Goal: Task Accomplishment & Management: Manage account settings

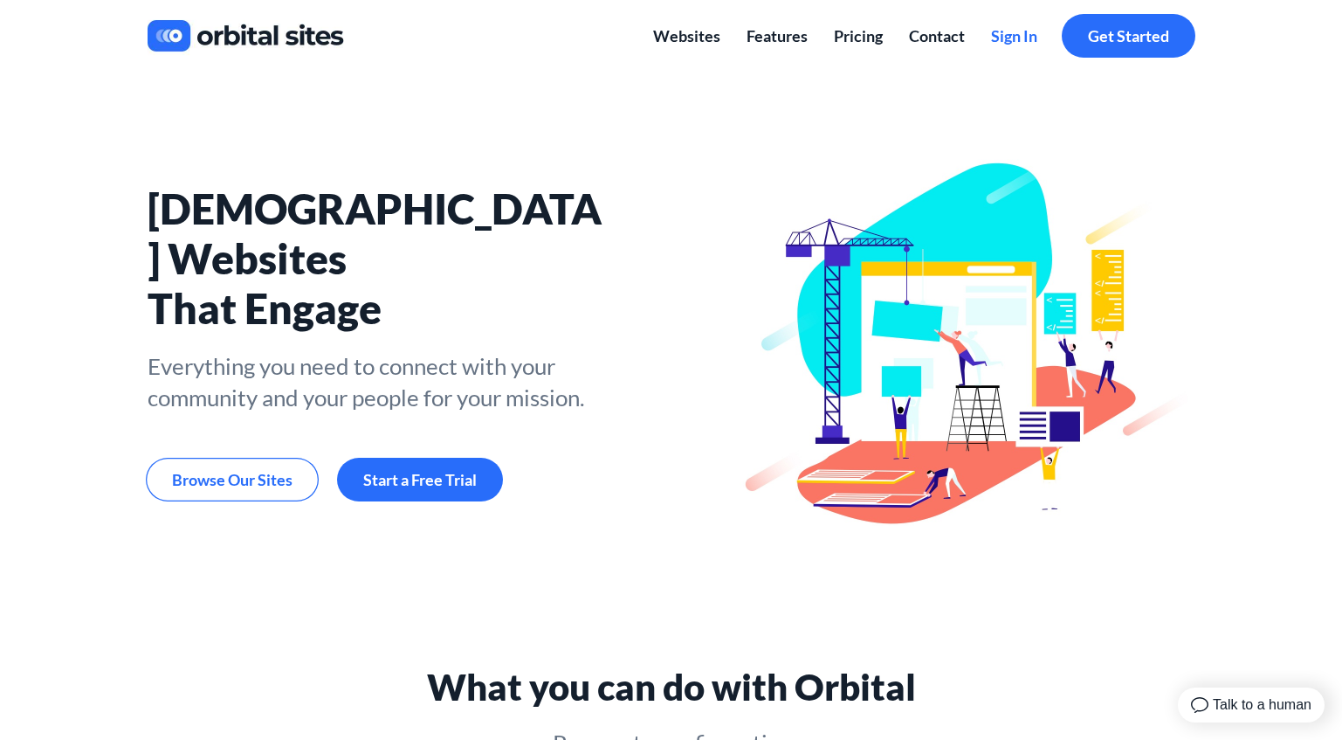
click at [1007, 37] on span "Sign In" at bounding box center [1014, 35] width 46 height 19
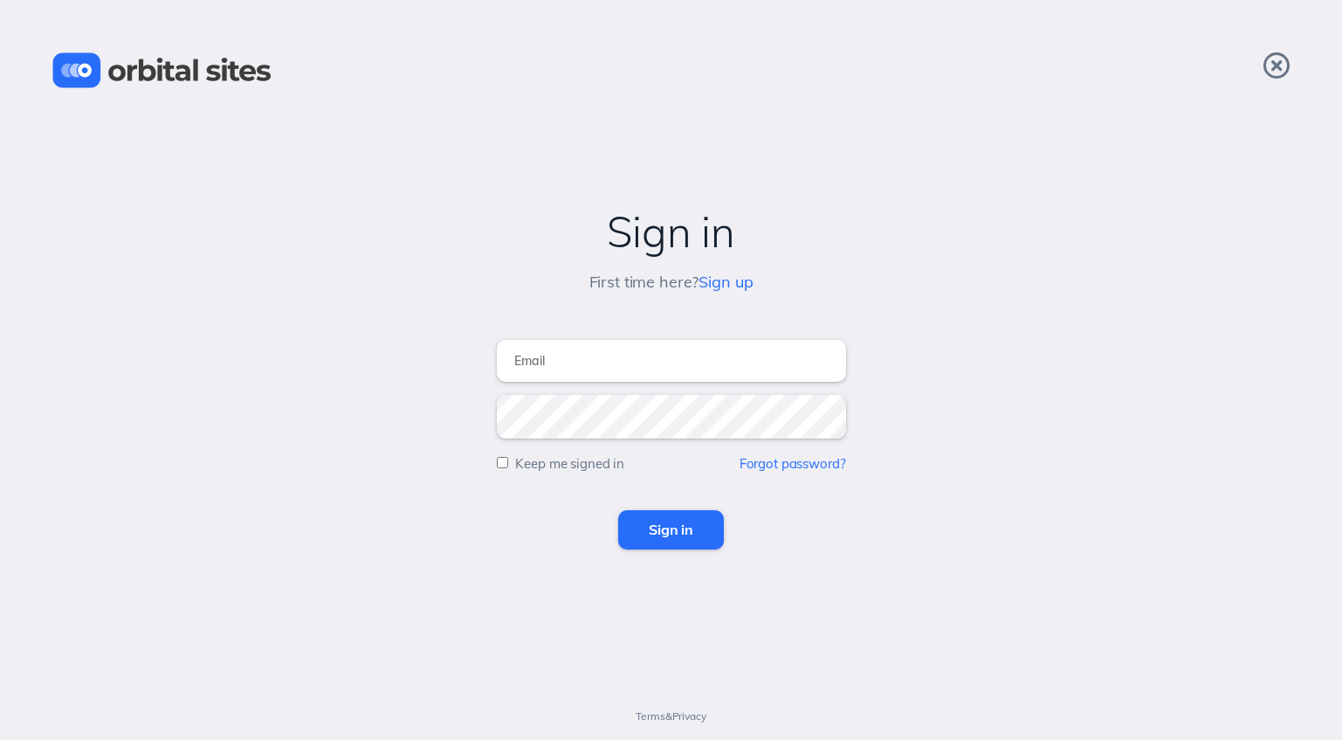
type input "tom@chvrchnsq.org"
click at [671, 529] on input "Sign in" at bounding box center [671, 529] width 106 height 38
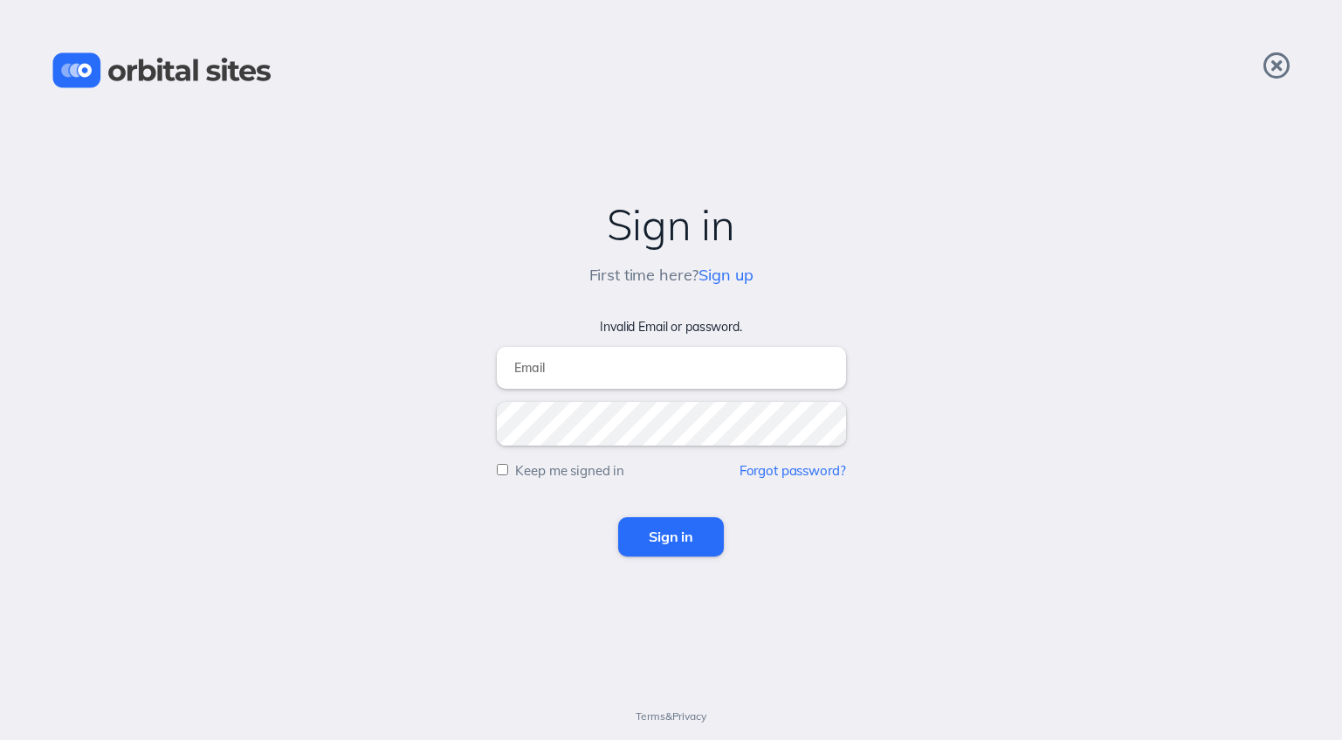
type input "[PERSON_NAME][EMAIL_ADDRESS][DOMAIN_NAME]"
click at [667, 529] on input "Sign in" at bounding box center [671, 536] width 106 height 38
click at [782, 470] on link "Forgot password?" at bounding box center [793, 470] width 107 height 17
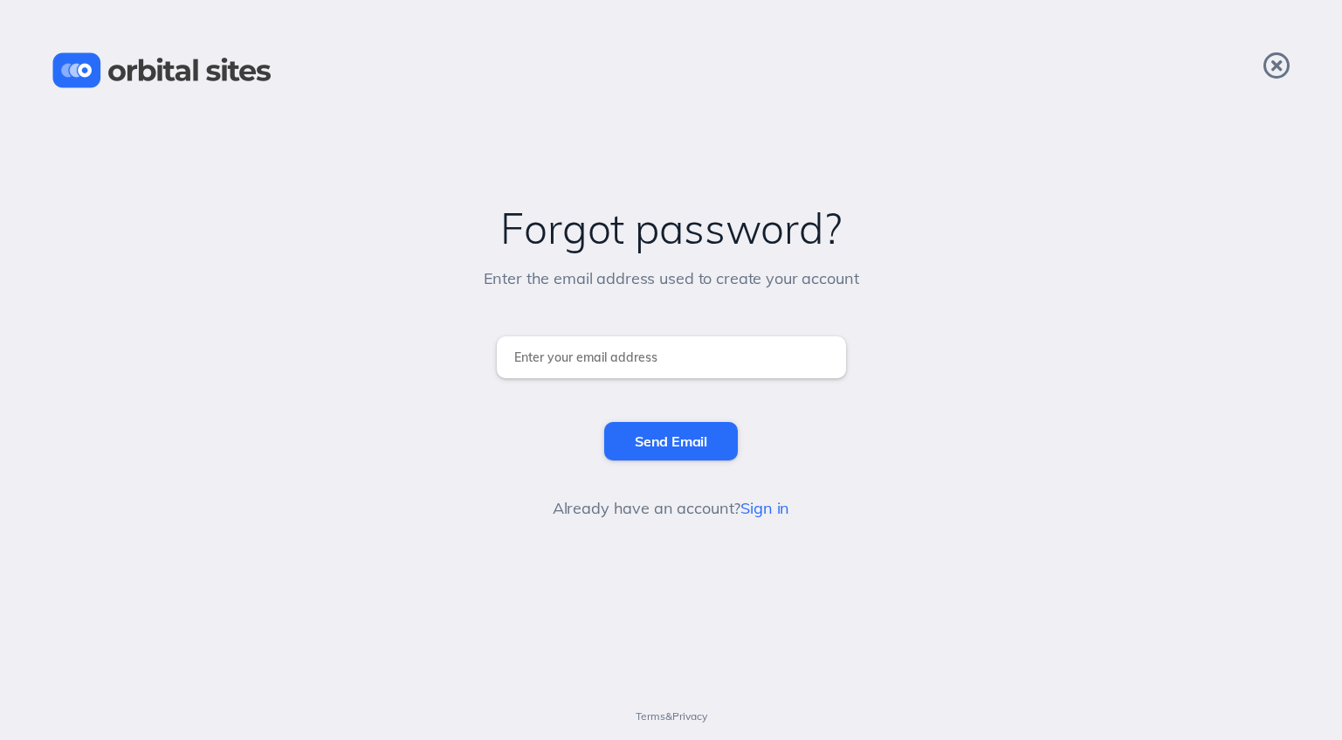
type input "tom@chvrchnsq.org"
click at [669, 441] on input "Send Email" at bounding box center [671, 441] width 134 height 38
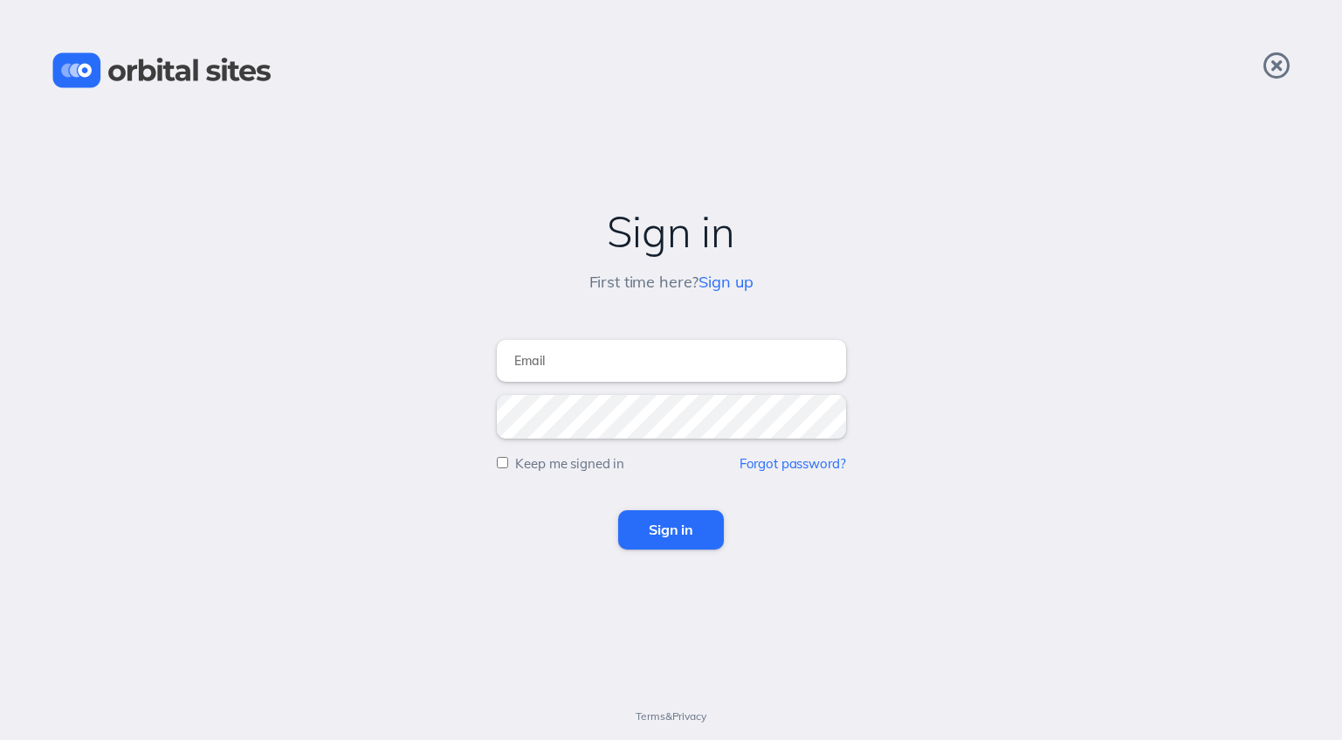
type input "[PERSON_NAME][EMAIL_ADDRESS][DOMAIN_NAME]"
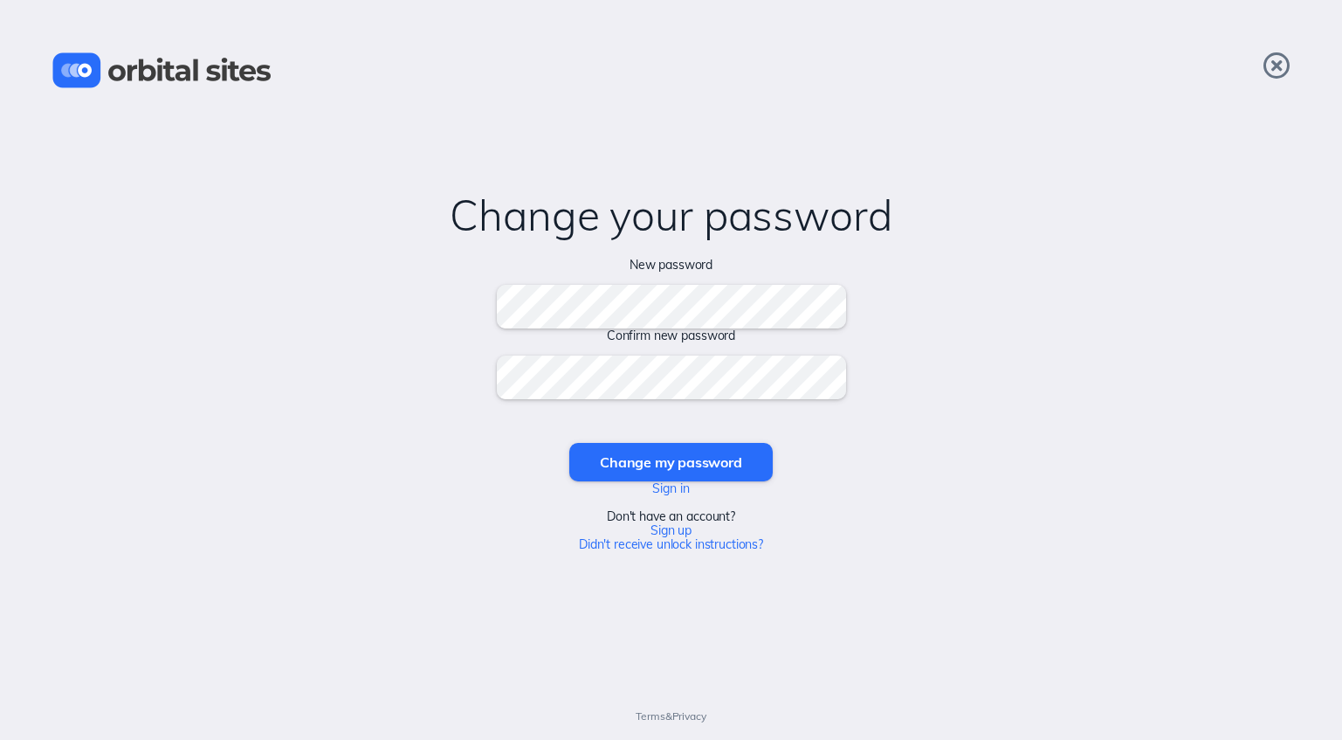
click at [671, 461] on input "Change my password" at bounding box center [670, 462] width 203 height 38
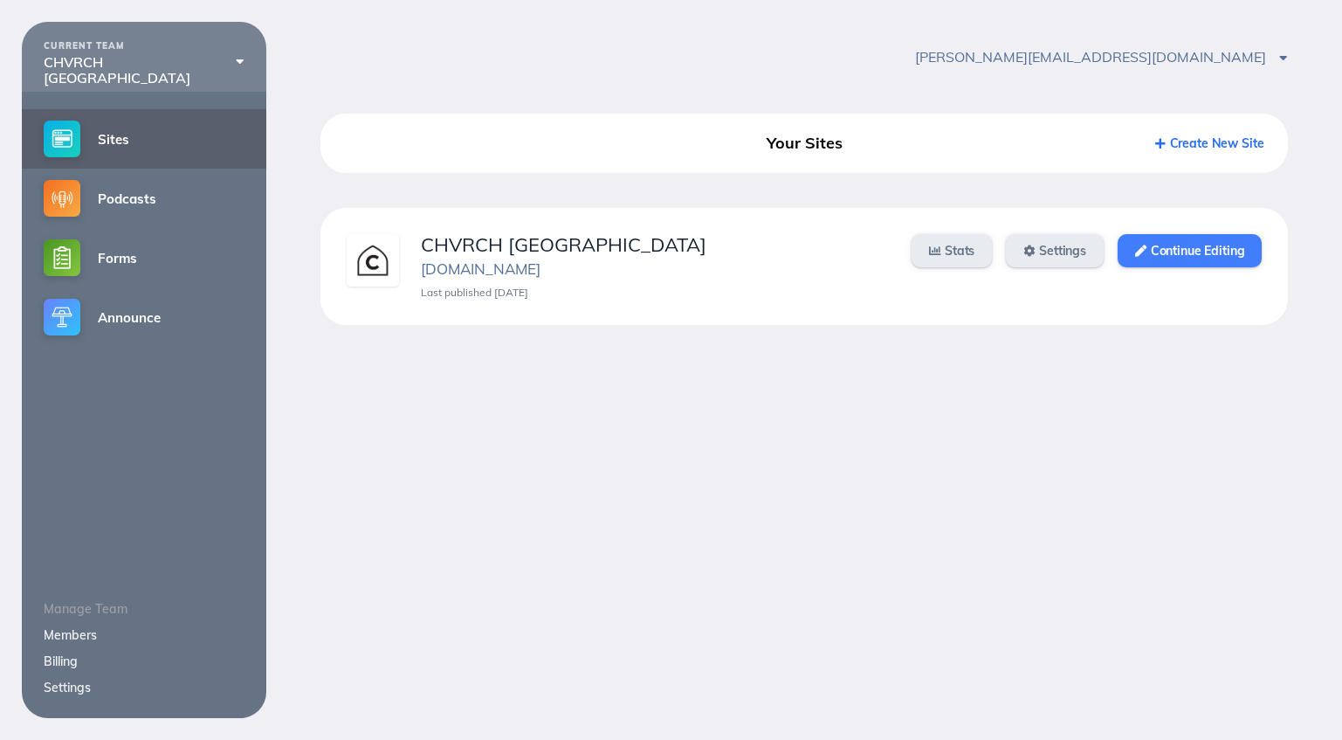
click at [1184, 250] on link "Continue Editing" at bounding box center [1190, 250] width 144 height 33
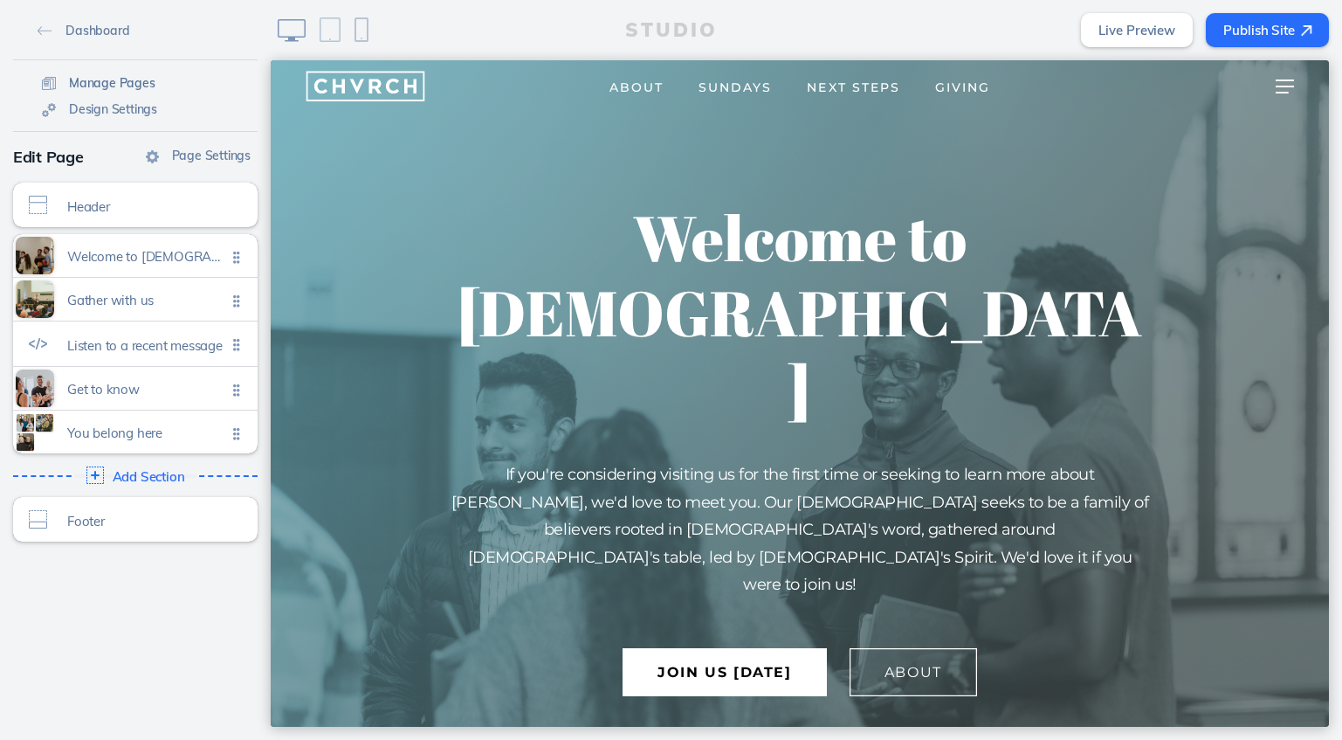
click at [117, 83] on span "Manage Pages" at bounding box center [112, 83] width 86 height 16
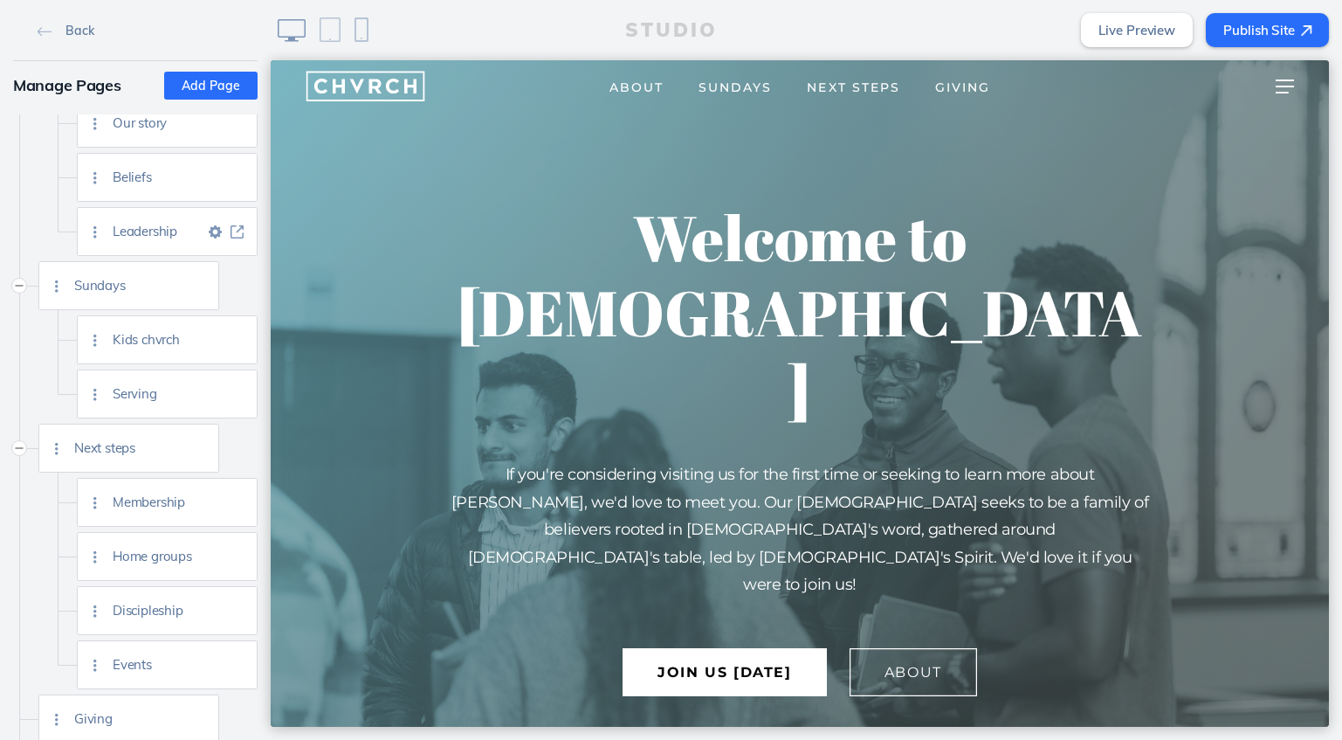
scroll to position [145, 0]
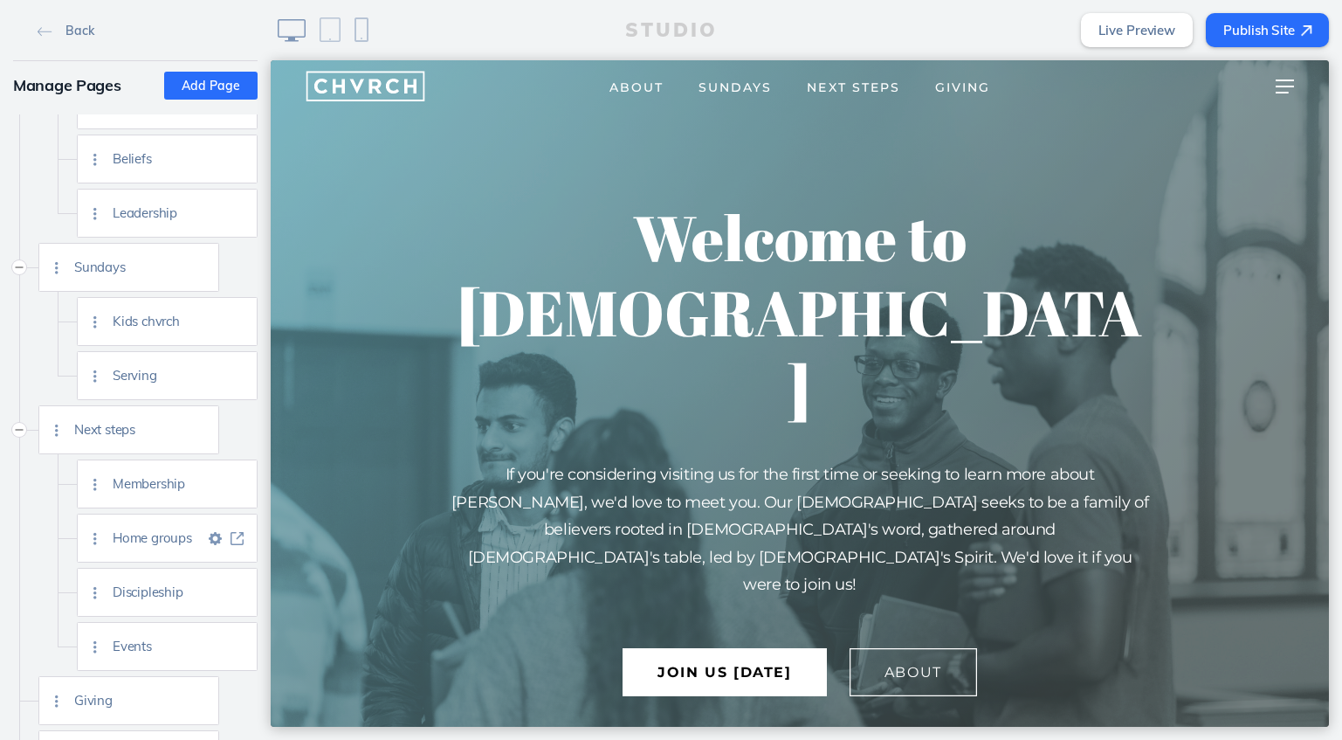
click at [160, 541] on span "Home groups" at bounding box center [159, 537] width 92 height 15
click at [240, 539] on img at bounding box center [237, 538] width 13 height 13
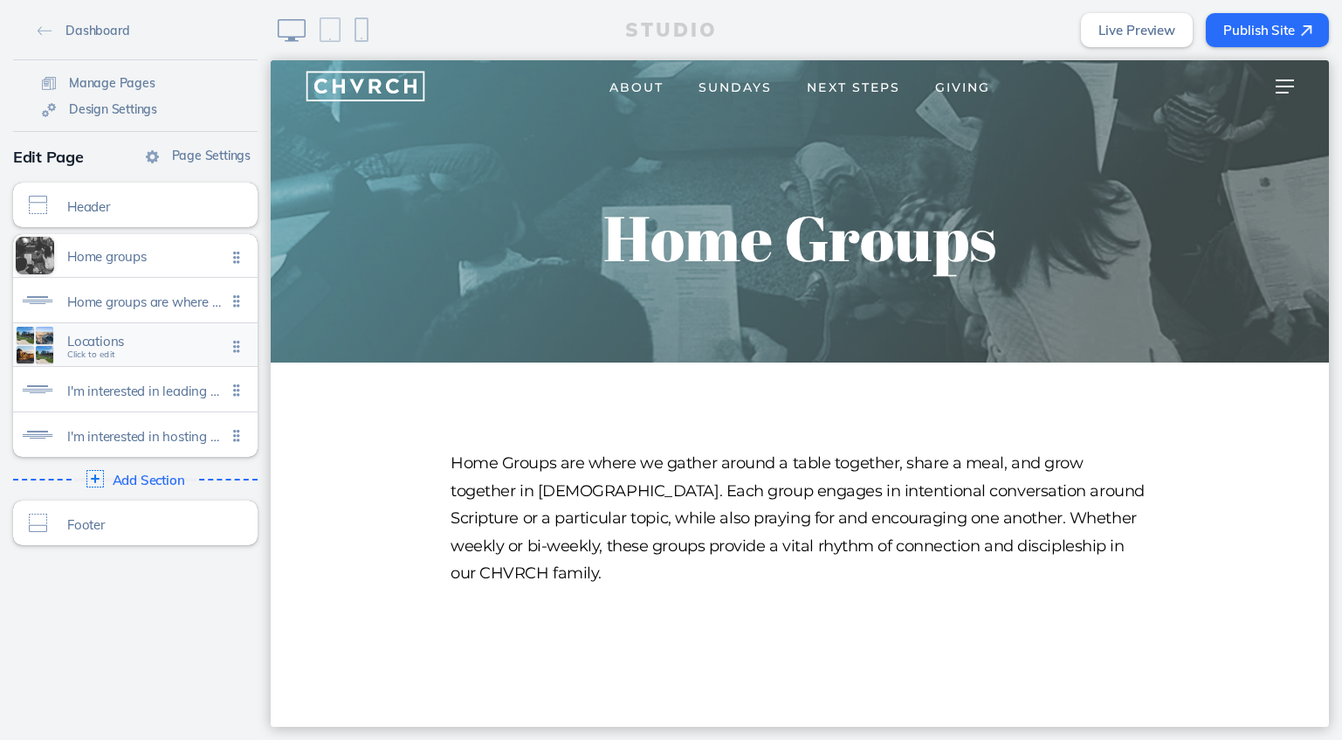
click at [163, 356] on div "Locations Click to edit" at bounding box center [135, 344] width 245 height 43
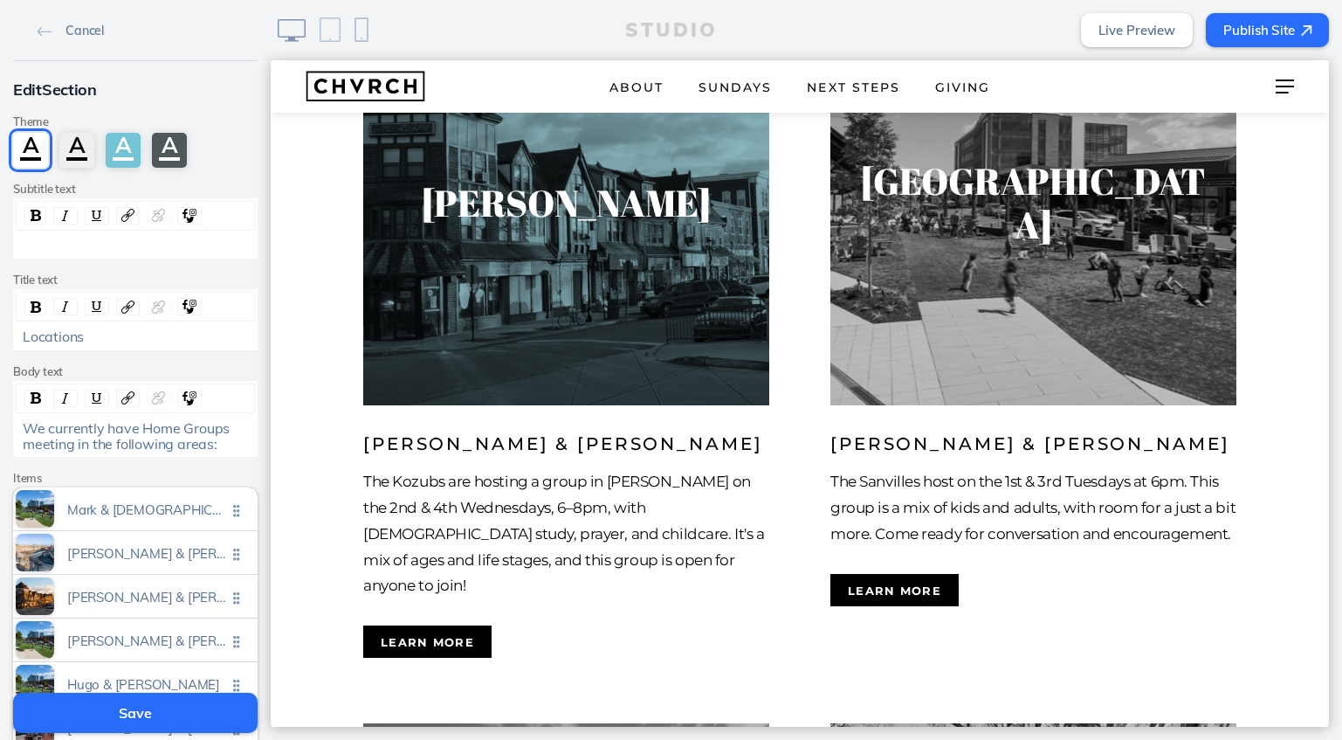
scroll to position [1648, 0]
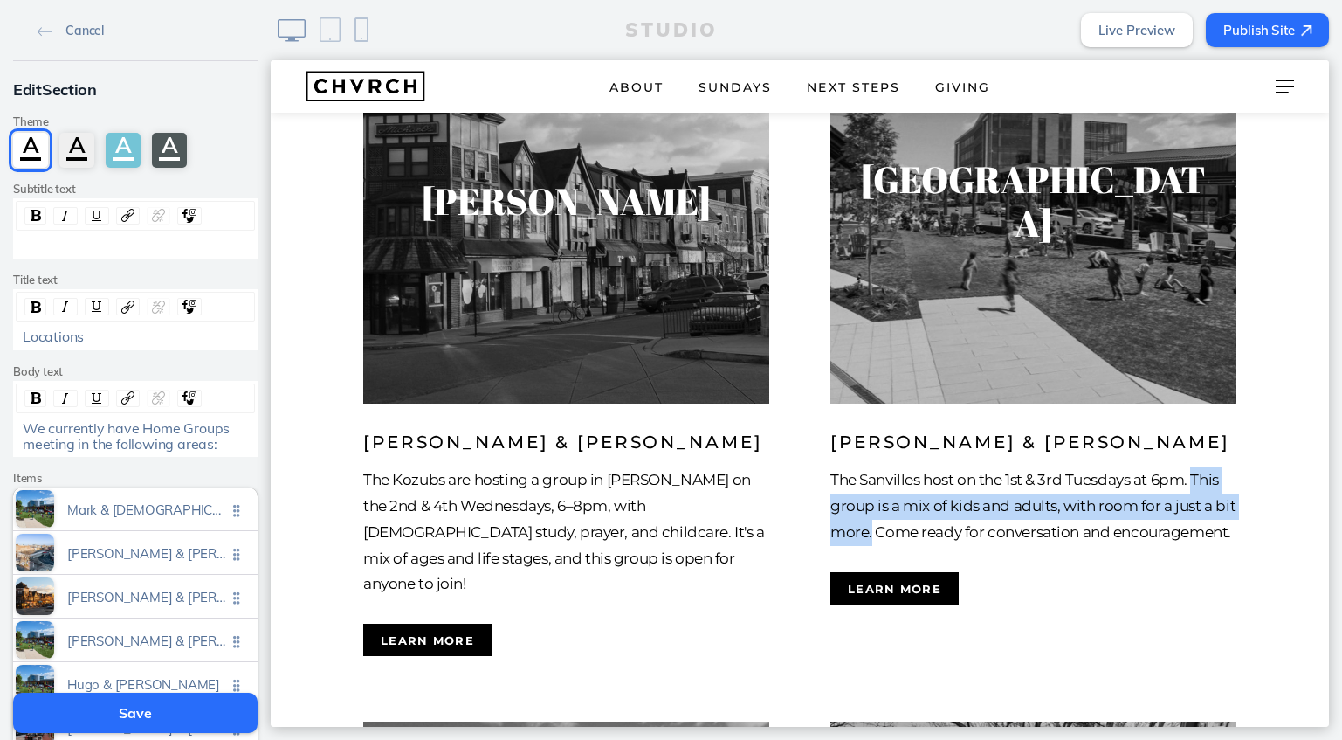
drag, startPoint x: 1197, startPoint y: 419, endPoint x: 873, endPoint y: 463, distance: 326.9
click at [873, 467] on p "The Sanvilles host on the 1st & 3rd Tuesdays at 6pm. This group is a mix of kid…" at bounding box center [1034, 506] width 406 height 78
copy p "This group is a mix of kids and adults, with room for a just a bit more."
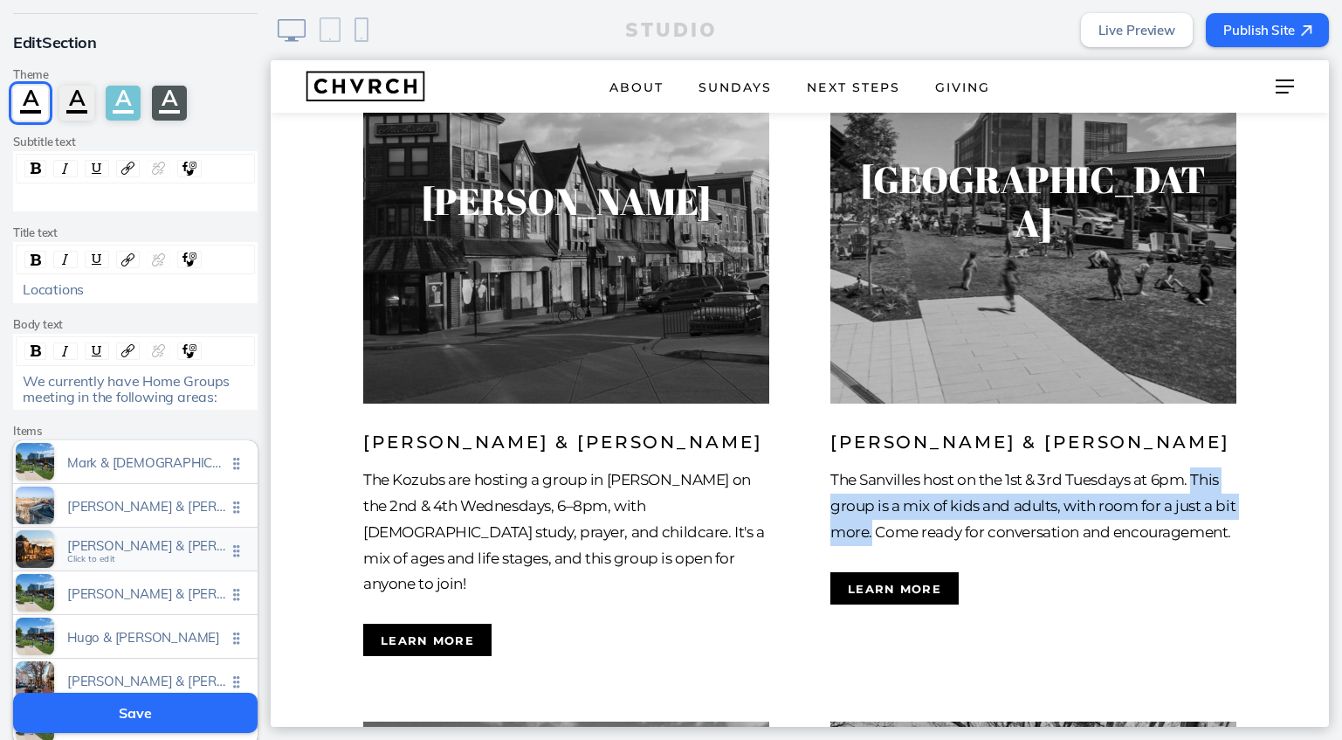
scroll to position [56, 0]
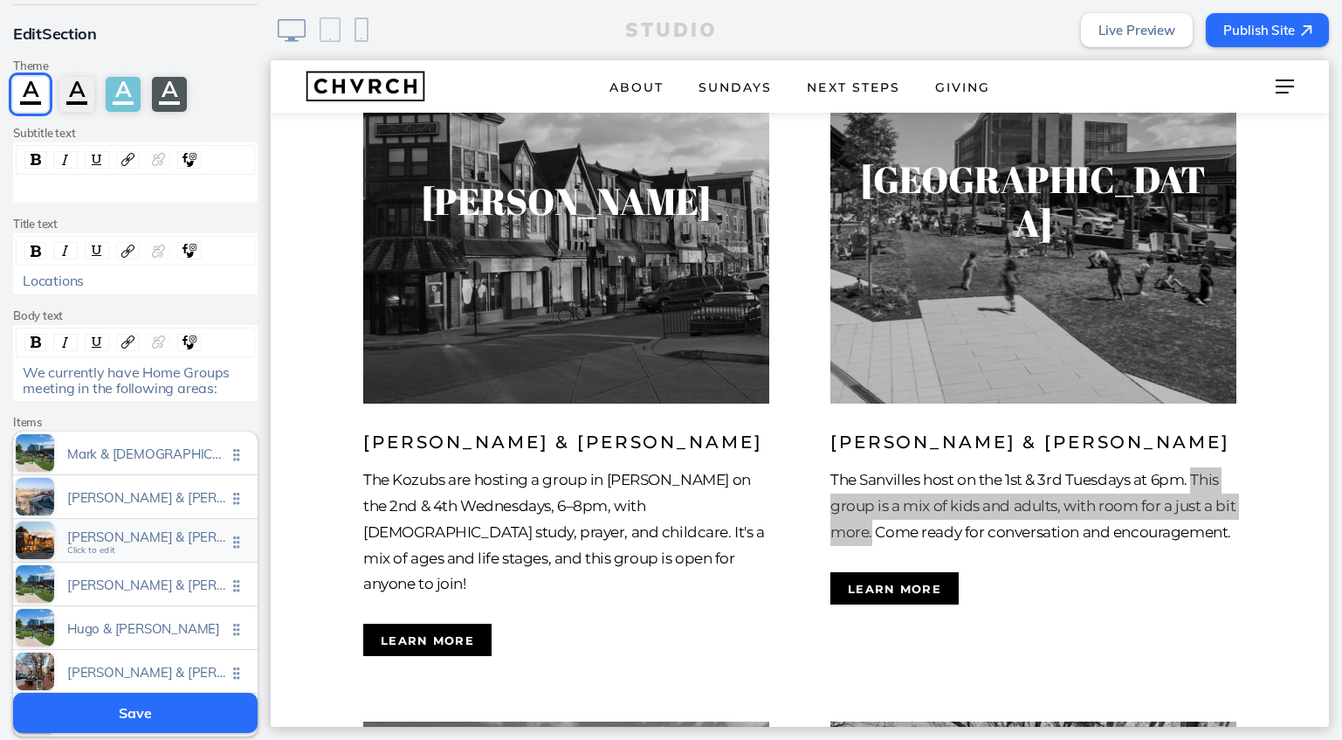
click at [169, 529] on span "Greg & carrie kozub" at bounding box center [146, 536] width 159 height 15
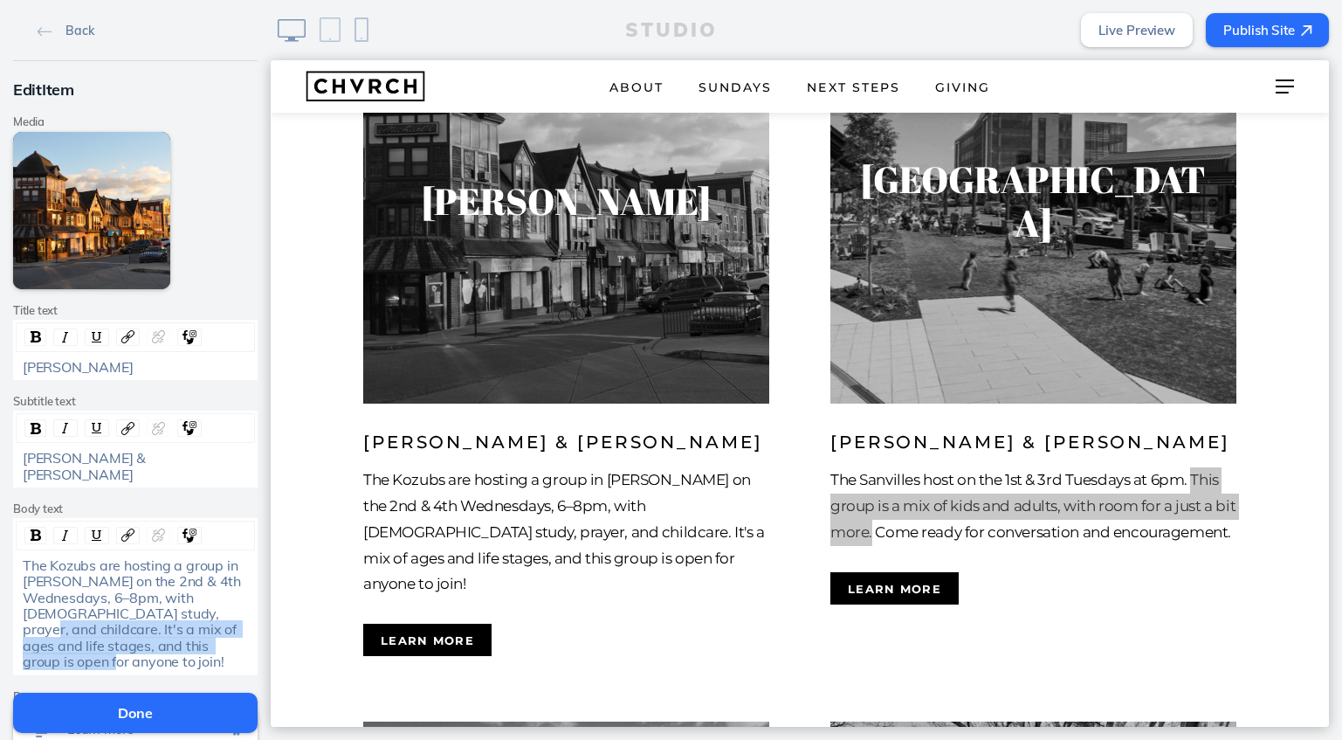
drag, startPoint x: 200, startPoint y: 593, endPoint x: 231, endPoint y: 624, distance: 43.9
click at [231, 624] on div "The Kozubs are hosting a group in Rutledge on the 2nd & 4th Wednesdays, 6–8pm, …" at bounding box center [136, 613] width 226 height 113
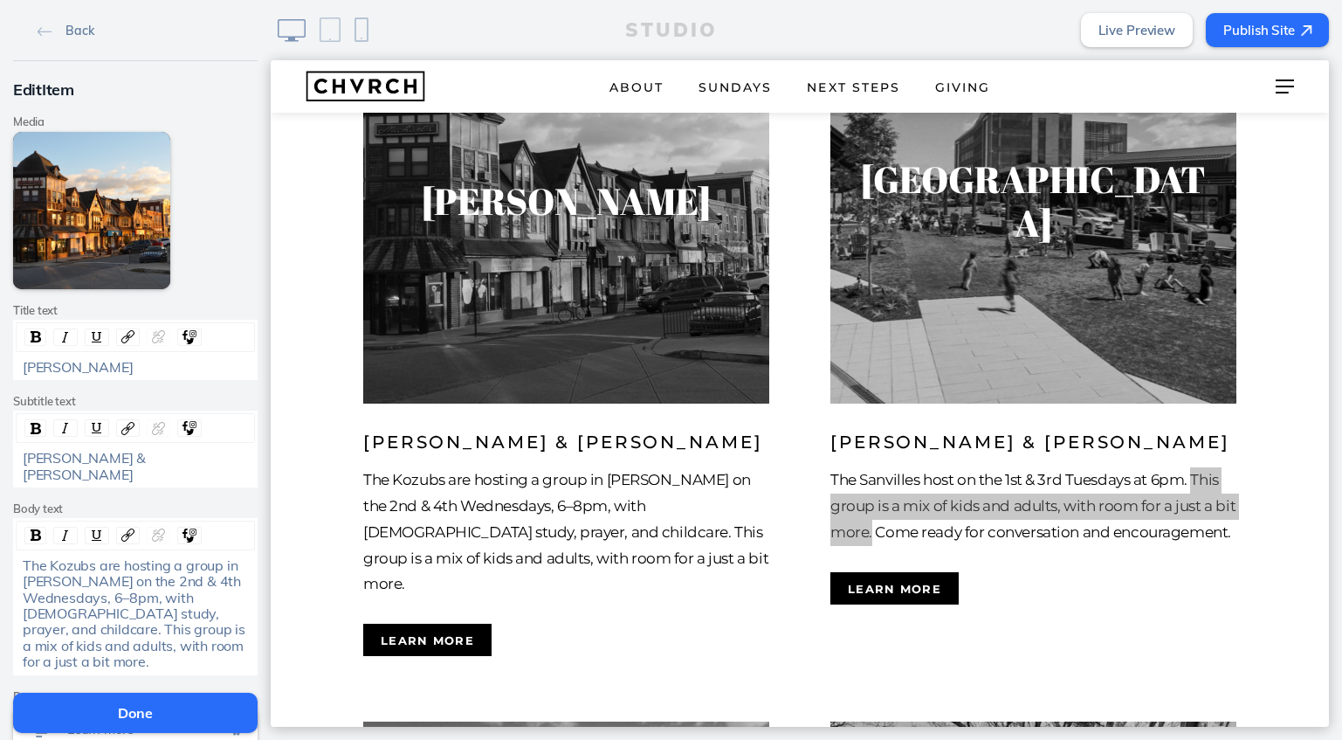
scroll to position [11, 0]
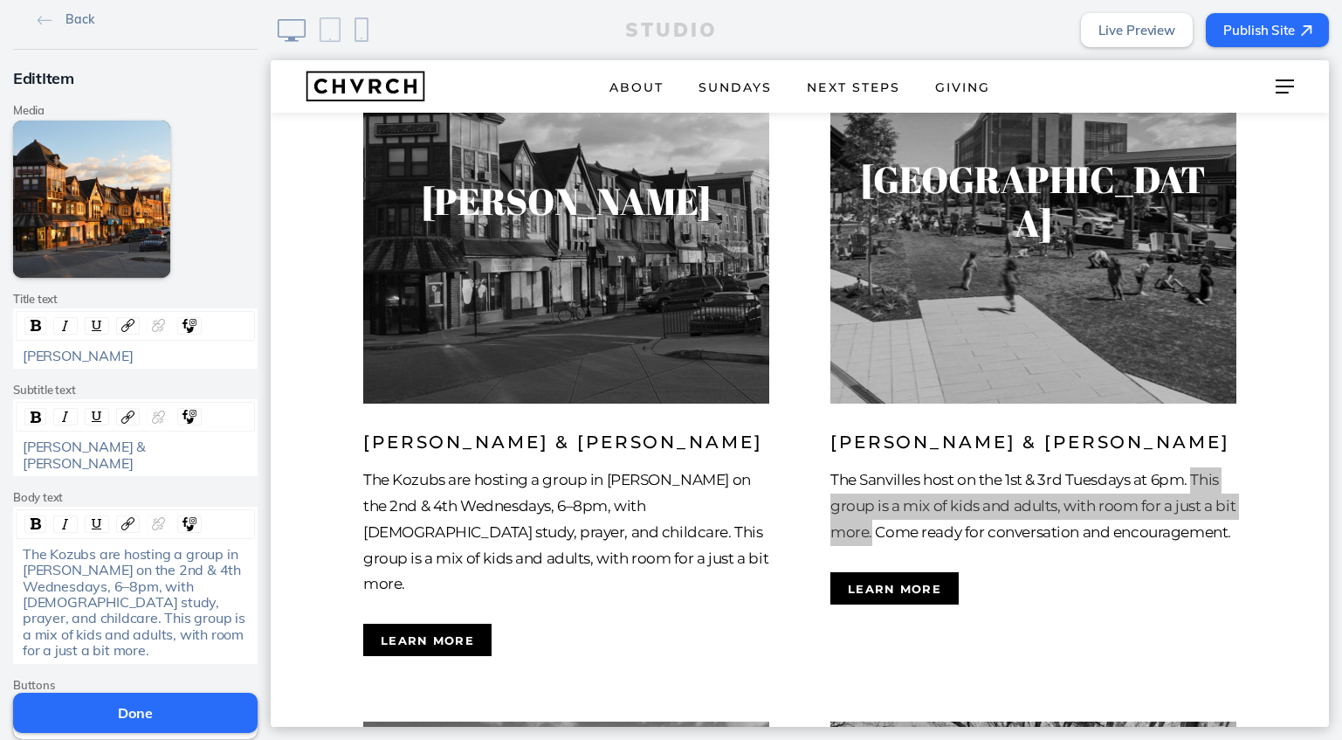
click at [162, 710] on button "Done" at bounding box center [135, 713] width 245 height 40
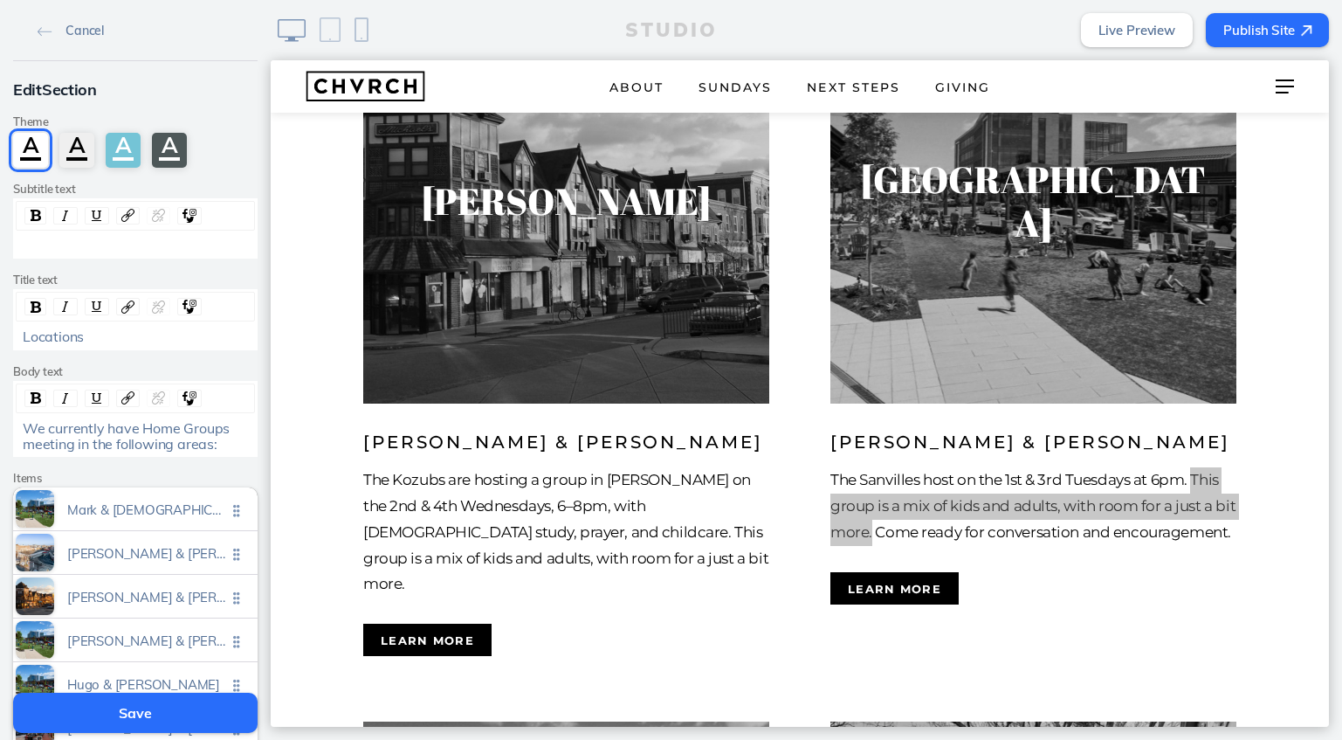
click at [194, 714] on button "Save" at bounding box center [135, 713] width 245 height 40
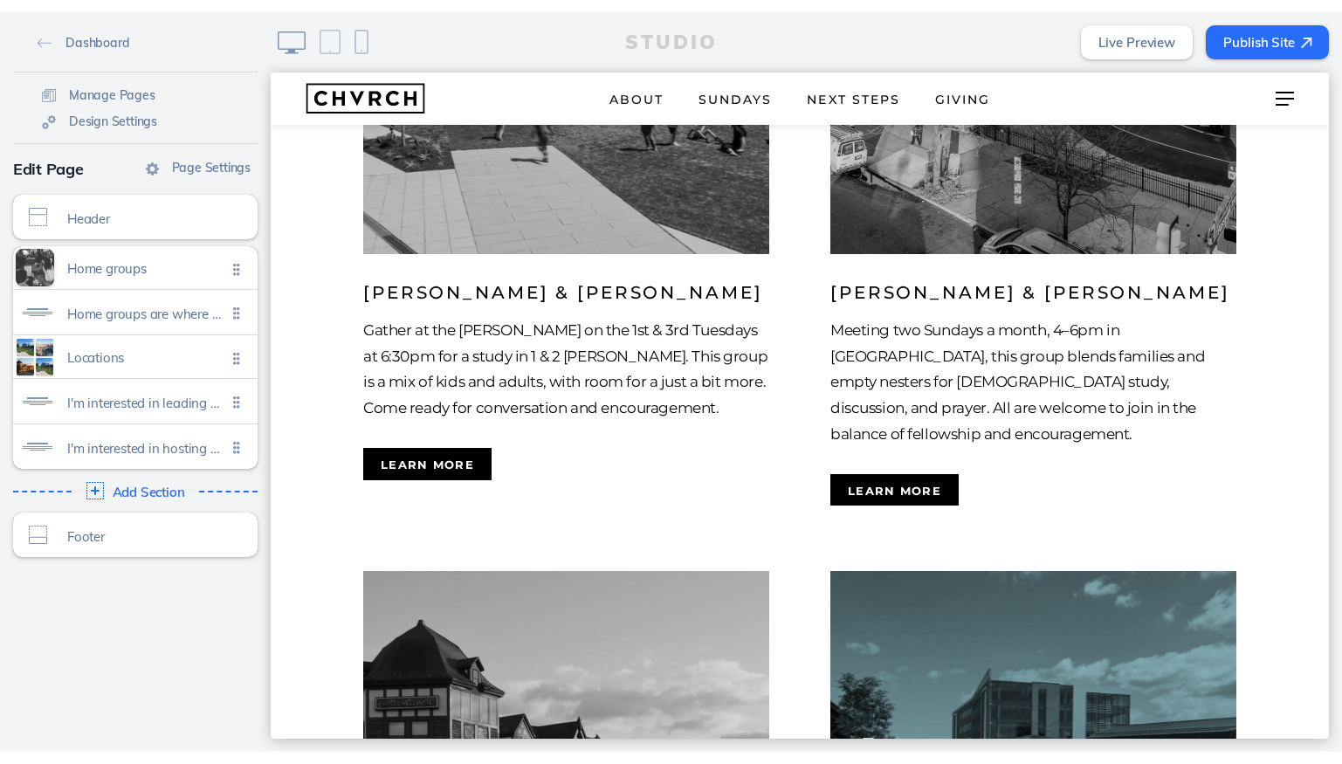
scroll to position [1084, 0]
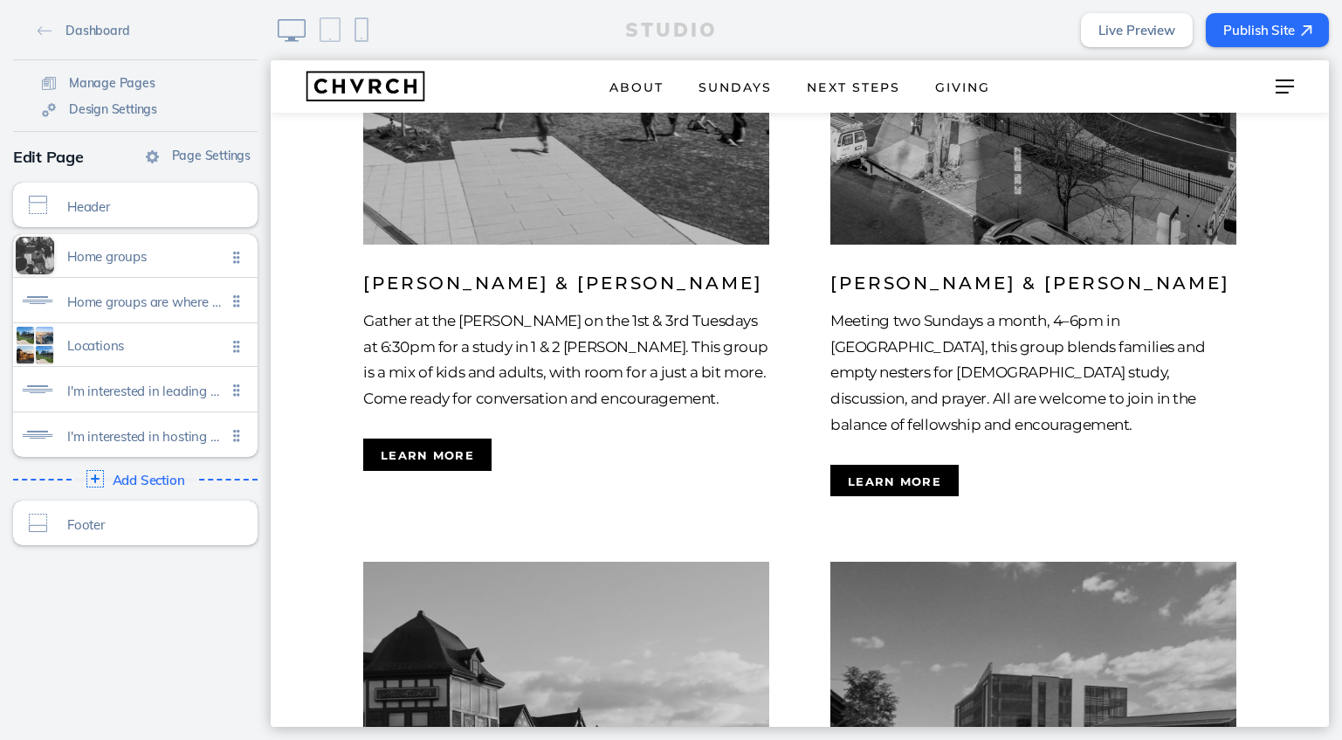
click at [1265, 34] on button "Publish Site" at bounding box center [1267, 30] width 123 height 34
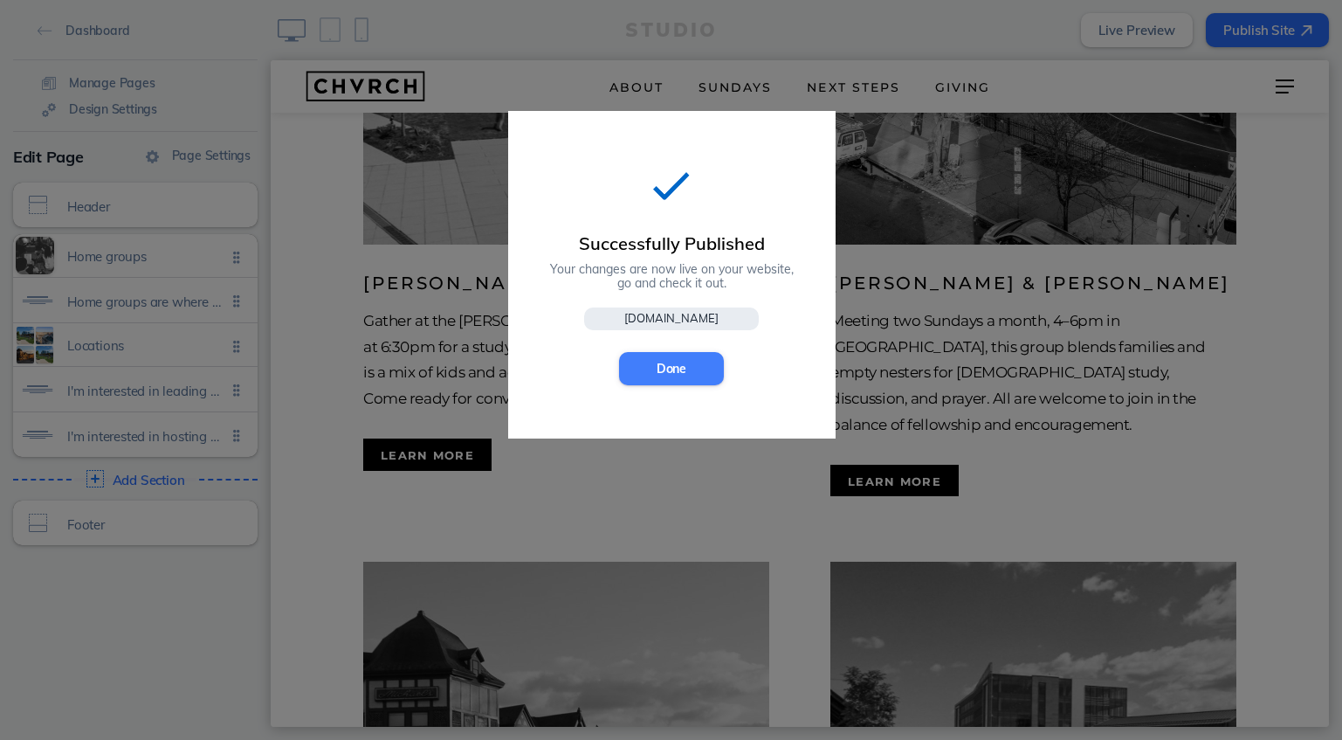
click at [672, 358] on button "Done" at bounding box center [671, 368] width 105 height 33
